Goal: Transaction & Acquisition: Book appointment/travel/reservation

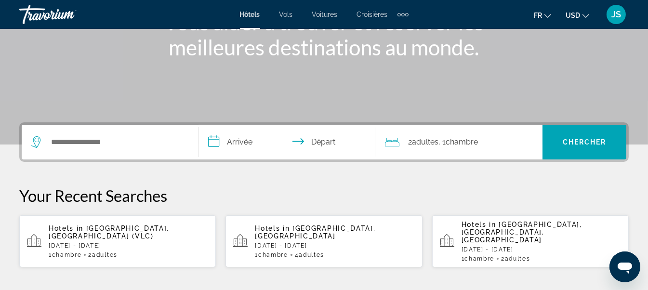
click at [114, 251] on span "Adultes" at bounding box center [105, 254] width 26 height 7
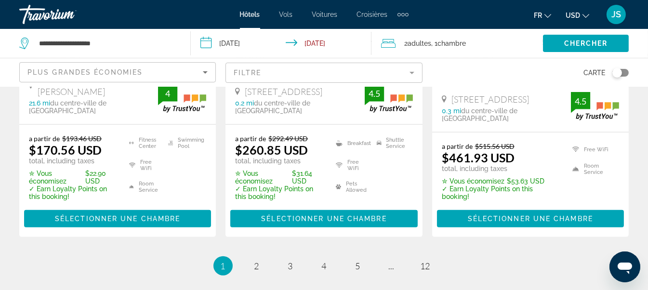
scroll to position [1445, 0]
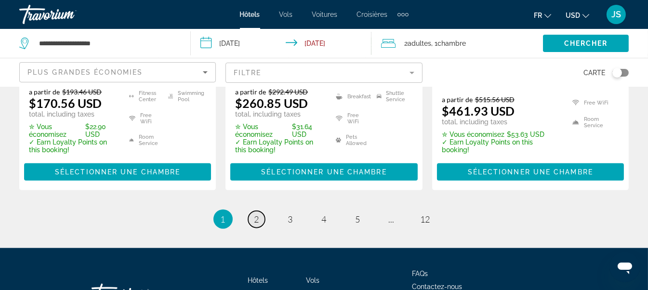
click at [260, 211] on link "page 2" at bounding box center [256, 219] width 17 height 17
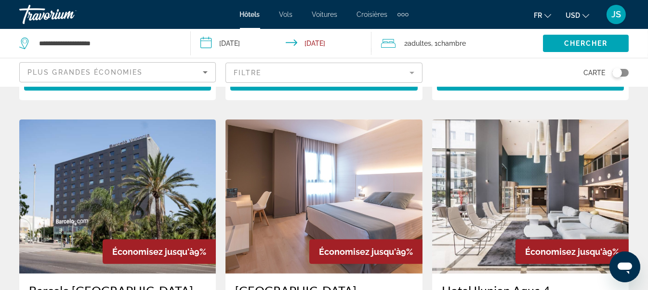
scroll to position [482, 0]
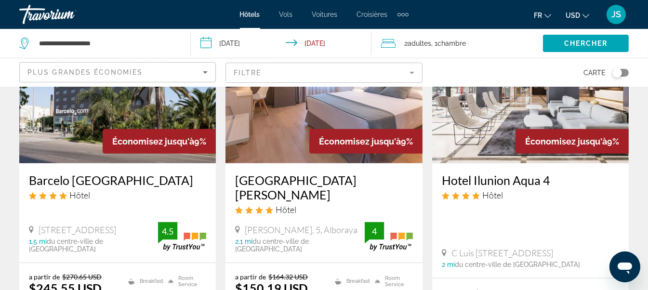
click at [301, 149] on img "Main content" at bounding box center [323, 86] width 196 height 154
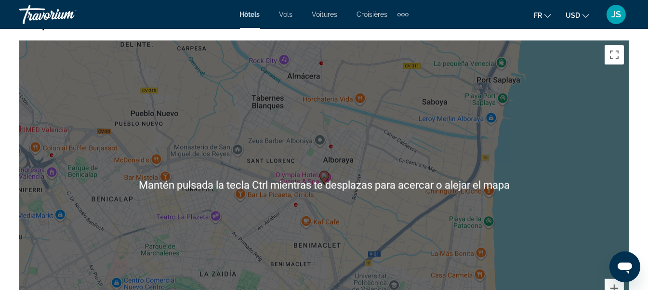
scroll to position [1060, 0]
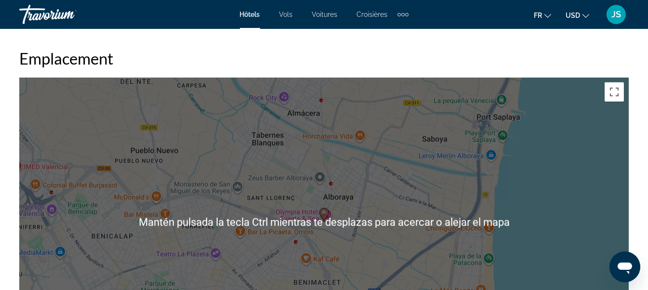
click at [574, 174] on div "Para activar la función de arrastre con el teclado, pulsa Alt + Intro. Cuando h…" at bounding box center [323, 222] width 609 height 289
click at [595, 215] on div "Para activar la función de arrastre con el teclado, pulsa Alt + Intro. Cuando h…" at bounding box center [323, 222] width 609 height 289
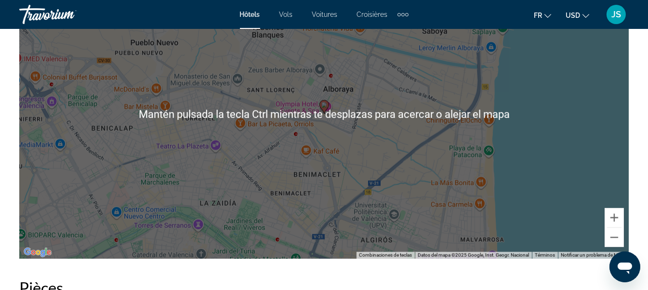
scroll to position [1108, 0]
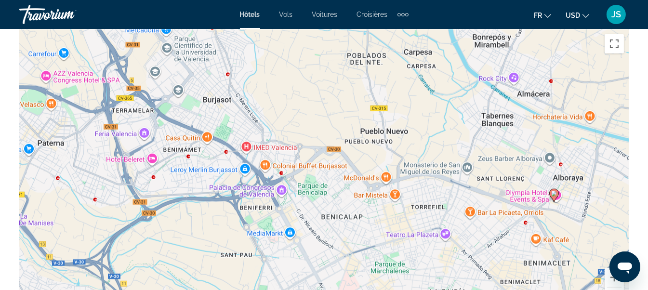
drag, startPoint x: 106, startPoint y: 195, endPoint x: 338, endPoint y: 225, distance: 234.1
click at [338, 225] on div "Para activar la función de arrastre con el teclado, pulsa Alt + Intro. Cuando h…" at bounding box center [323, 173] width 609 height 289
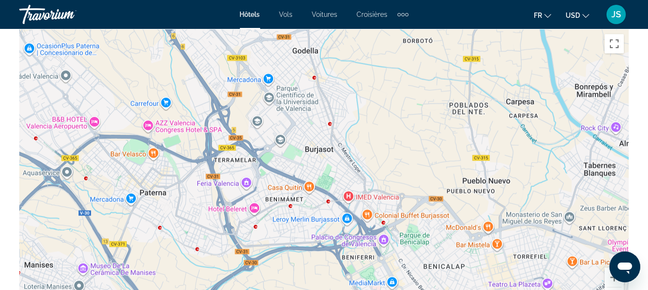
drag, startPoint x: 241, startPoint y: 171, endPoint x: 343, endPoint y: 220, distance: 113.1
click at [343, 220] on div "Para activar la función de arrastre con el teclado, pulsa Alt + Intro. Cuando h…" at bounding box center [323, 173] width 609 height 289
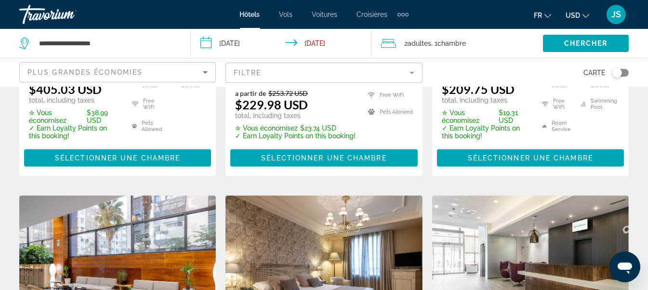
scroll to position [1252, 0]
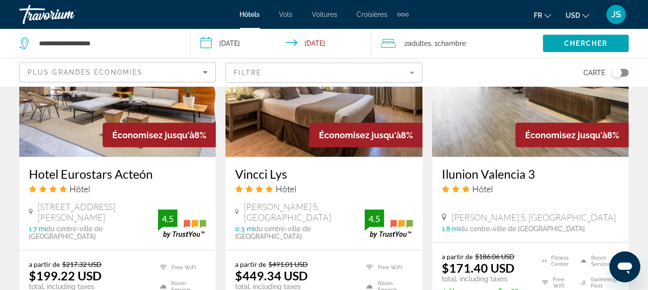
click at [412, 68] on mat-form-field "Filtre" at bounding box center [323, 73] width 196 height 20
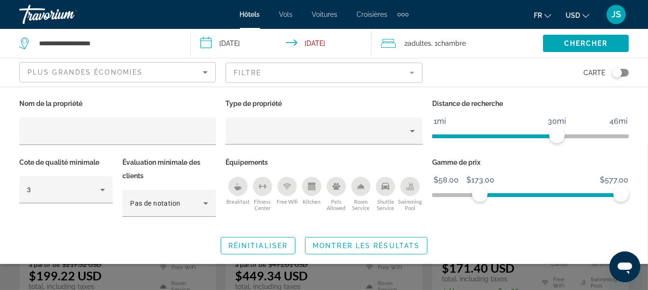
click at [480, 189] on span "ngx-slider" at bounding box center [550, 192] width 141 height 15
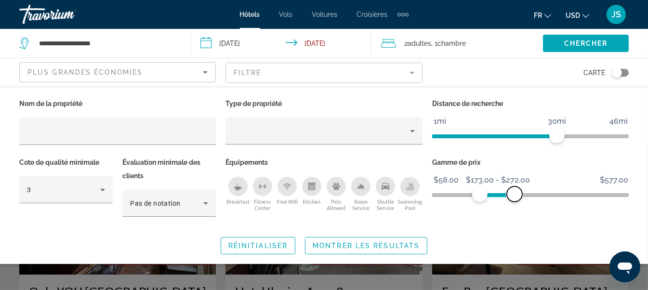
drag, startPoint x: 621, startPoint y: 194, endPoint x: 514, endPoint y: 211, distance: 108.2
click at [514, 211] on div "Gamme de prix $58.00 $577.00 $173.00 $272.00 $173.00 - $272.00" at bounding box center [530, 192] width 206 height 72
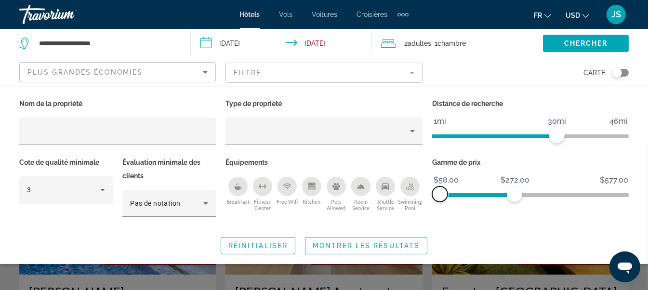
drag, startPoint x: 479, startPoint y: 194, endPoint x: 436, endPoint y: 197, distance: 42.6
click at [428, 197] on div "Gamme de prix $58.00 $577.00 $58.00 $272.00 $173.00 - $272.00" at bounding box center [530, 192] width 206 height 72
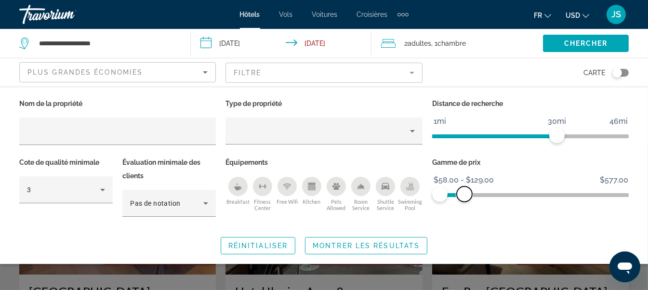
drag, startPoint x: 514, startPoint y: 194, endPoint x: 464, endPoint y: 199, distance: 49.9
click at [464, 199] on span "ngx-slider-max" at bounding box center [464, 193] width 15 height 15
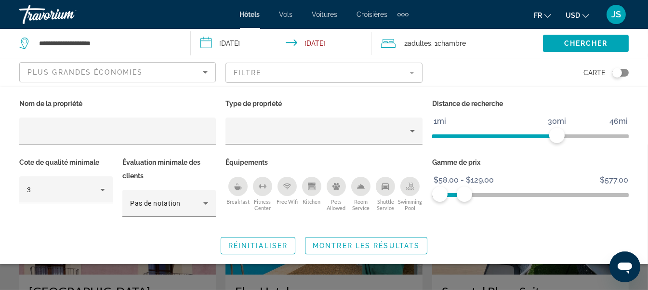
click at [283, 185] on icon "Free Wifi" at bounding box center [287, 187] width 8 height 8
click at [235, 183] on icon "Breakfast" at bounding box center [238, 187] width 8 height 8
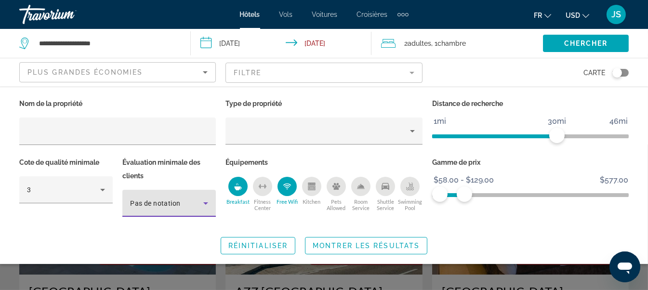
click at [200, 199] on icon "Hotel Filters" at bounding box center [206, 203] width 12 height 12
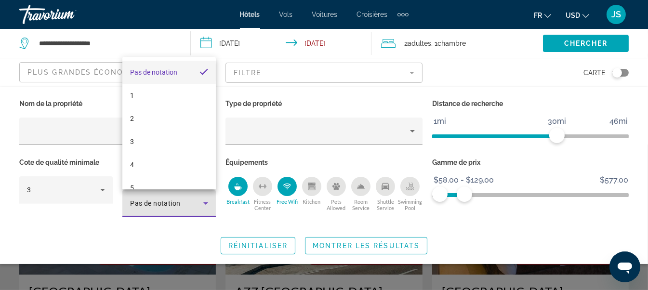
click at [207, 202] on div at bounding box center [324, 145] width 648 height 290
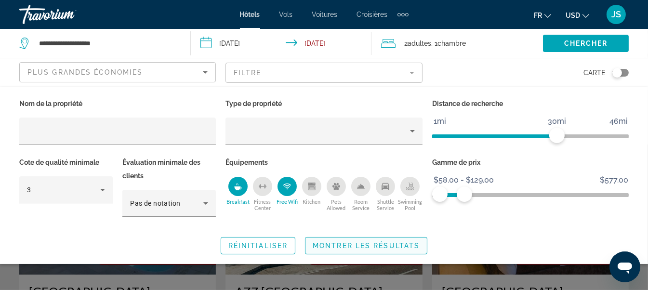
click at [335, 246] on span "Montrer les résultats" at bounding box center [366, 246] width 107 height 8
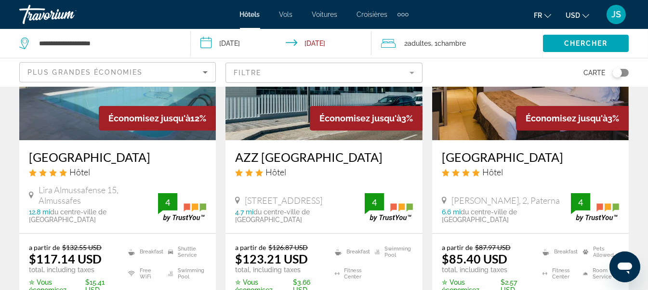
scroll to position [144, 0]
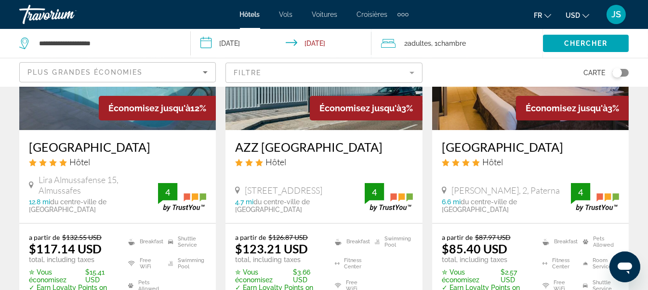
click at [494, 117] on img "Main content" at bounding box center [530, 53] width 196 height 154
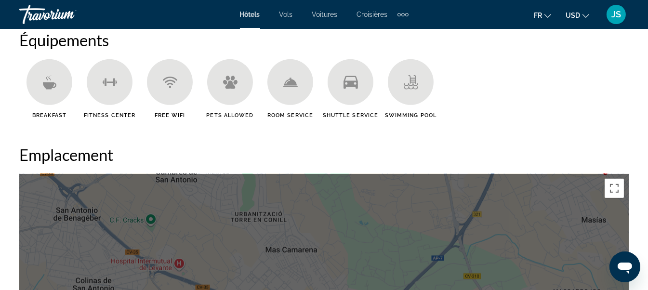
scroll to position [1156, 0]
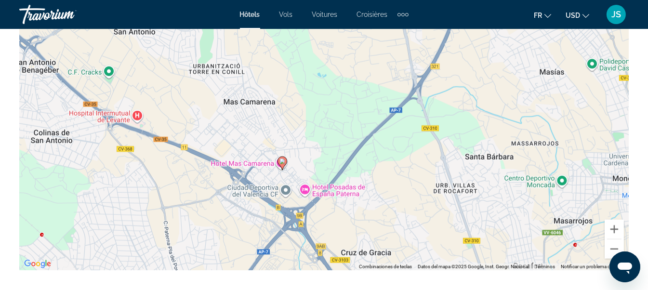
drag, startPoint x: 526, startPoint y: 157, endPoint x: 484, endPoint y: 203, distance: 62.8
click at [484, 203] on div "Para activar la función de arrastre con el teclado, pulsa Alt + Intro. Cuando h…" at bounding box center [323, 125] width 609 height 289
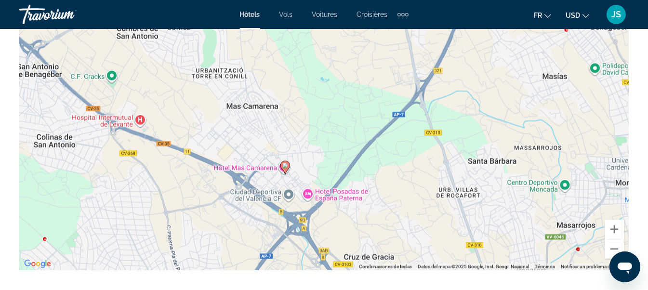
drag, startPoint x: 399, startPoint y: 196, endPoint x: 402, endPoint y: 201, distance: 6.0
click at [402, 201] on div "Para activar la función de arrastre con el teclado, pulsa Alt + Intro. Cuando h…" at bounding box center [323, 125] width 609 height 289
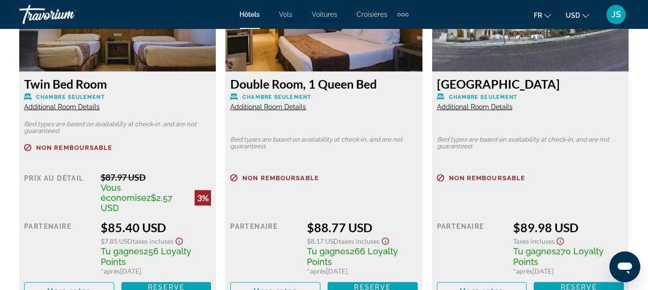
scroll to position [1589, 0]
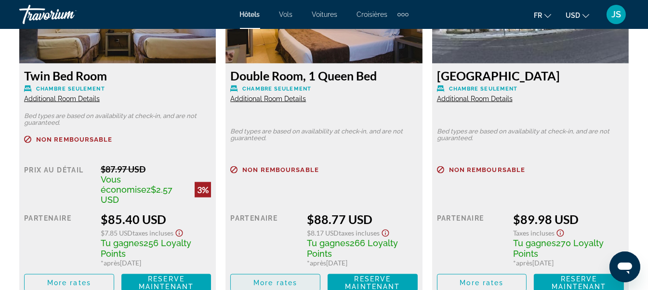
click at [284, 279] on span "More rates" at bounding box center [275, 283] width 44 height 8
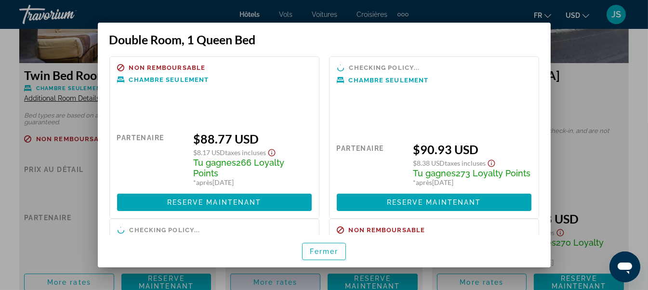
scroll to position [0, 0]
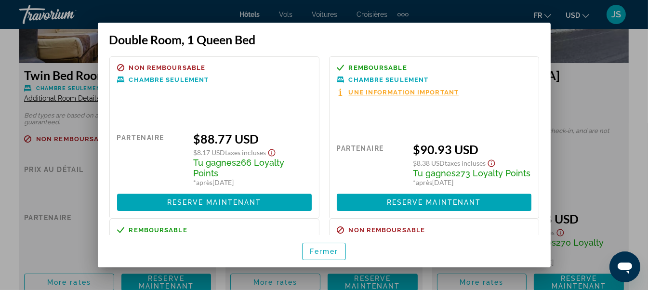
click at [560, 42] on div at bounding box center [324, 145] width 648 height 290
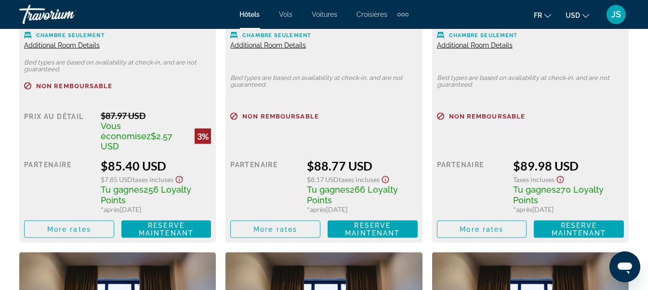
scroll to position [1493, 0]
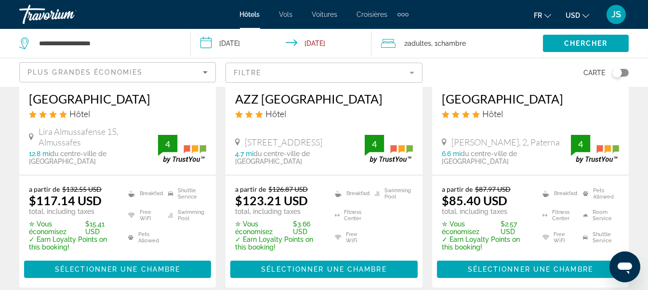
scroll to position [193, 0]
click at [488, 95] on h3 "[GEOGRAPHIC_DATA]" at bounding box center [530, 99] width 177 height 14
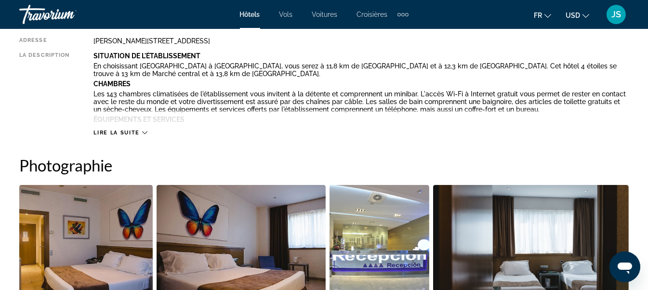
scroll to position [530, 0]
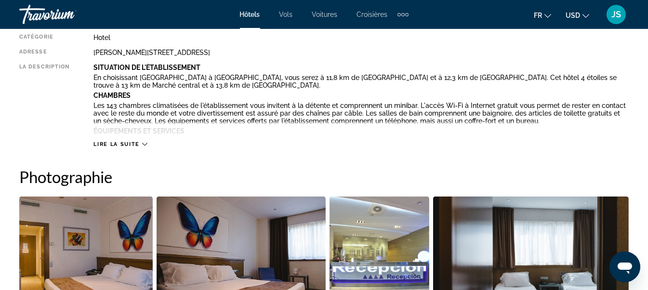
click at [139, 142] on span "Lire la suite" at bounding box center [116, 144] width 46 height 6
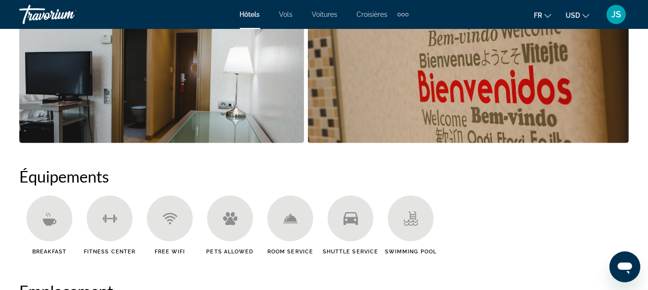
scroll to position [963, 0]
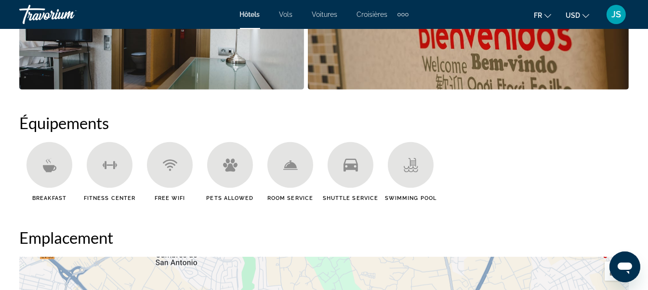
click at [35, 165] on div "Main content" at bounding box center [49, 165] width 46 height 46
click at [55, 169] on icon "Main content" at bounding box center [48, 168] width 13 height 7
click at [50, 170] on icon "Main content" at bounding box center [48, 168] width 13 height 7
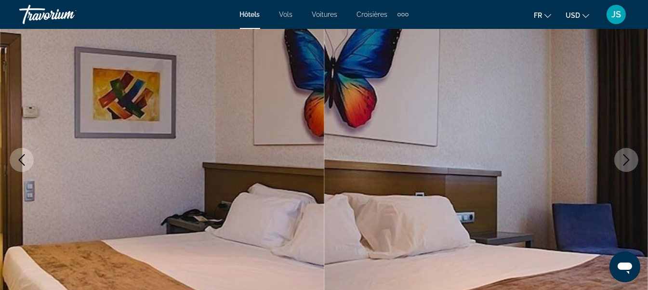
scroll to position [0, 0]
